Goal: Check status: Check status

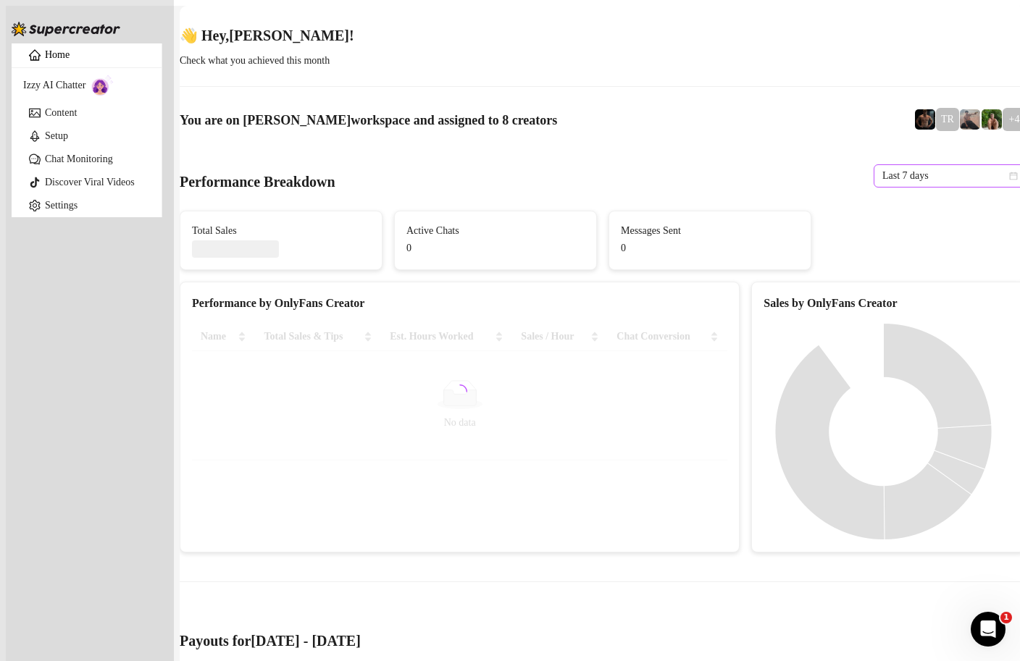
click at [1010, 172] on icon "calendar" at bounding box center [1014, 176] width 8 height 8
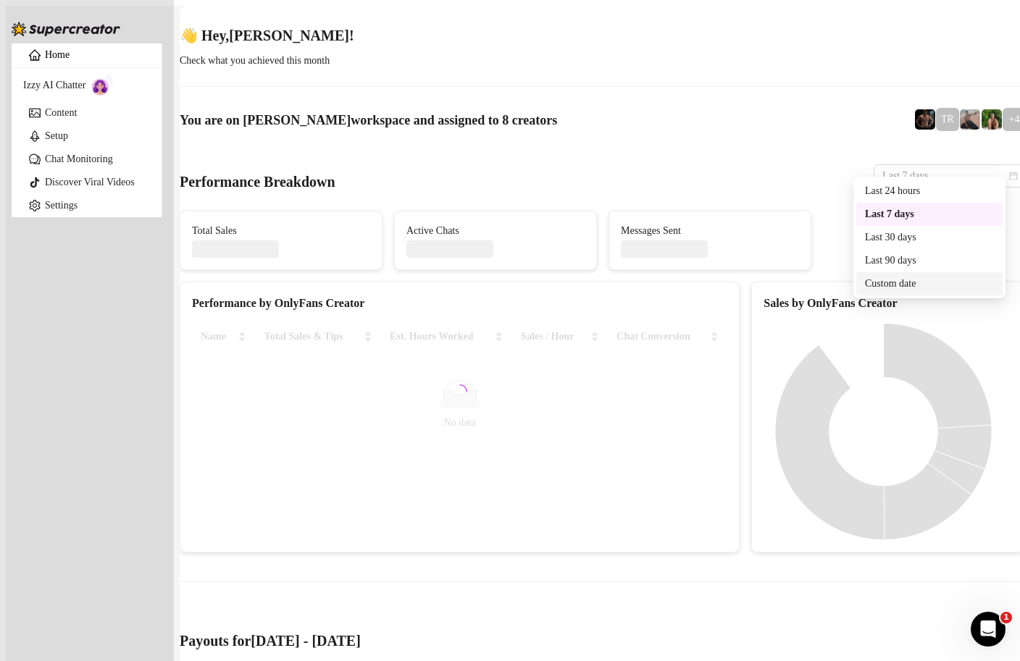
click at [919, 288] on div "Custom date" at bounding box center [929, 284] width 129 height 16
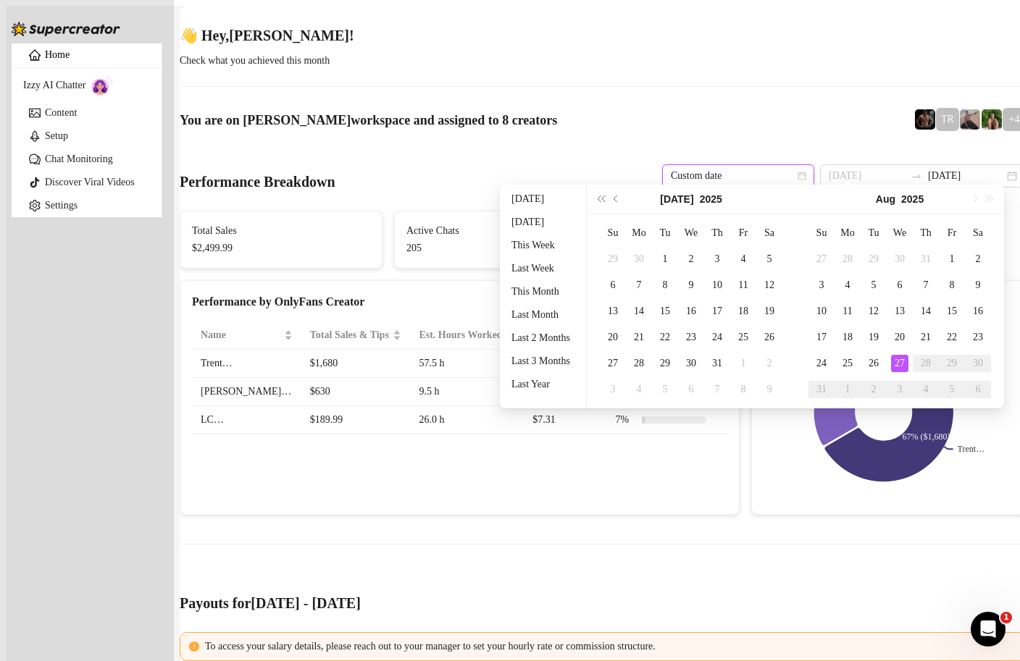
type input "[DATE]"
click at [903, 364] on div "27" at bounding box center [899, 363] width 17 height 17
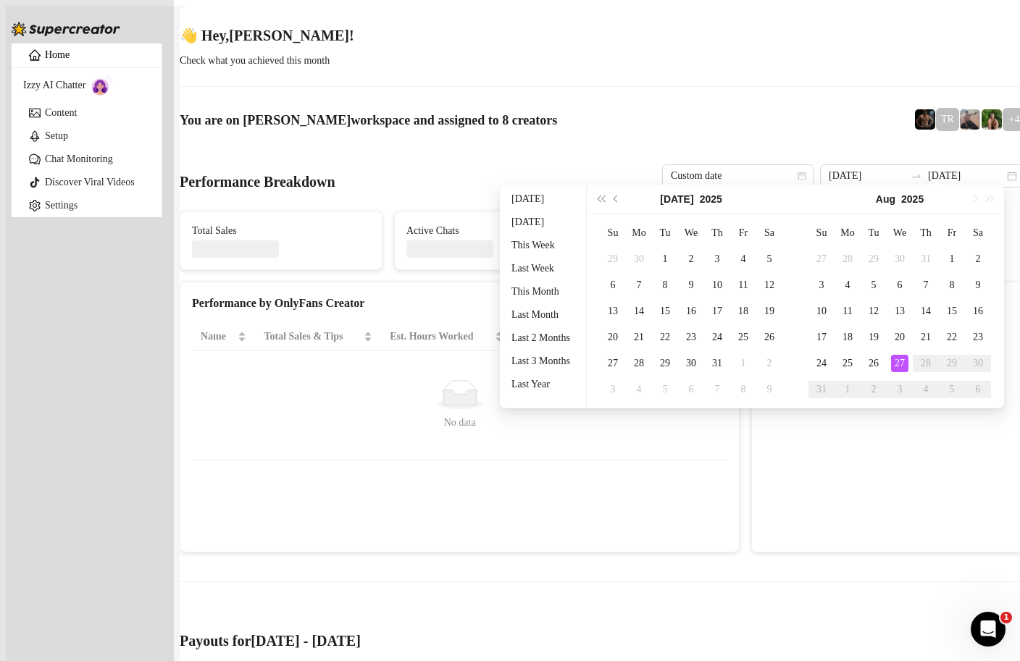
type input "[DATE]"
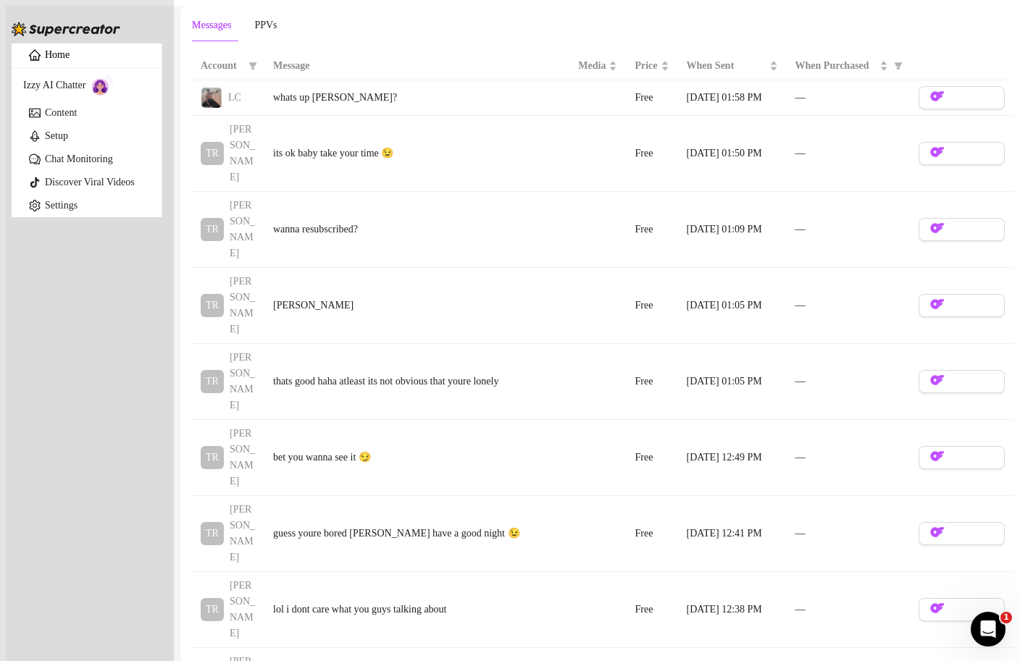
scroll to position [2225, 0]
